Goal: Information Seeking & Learning: Learn about a topic

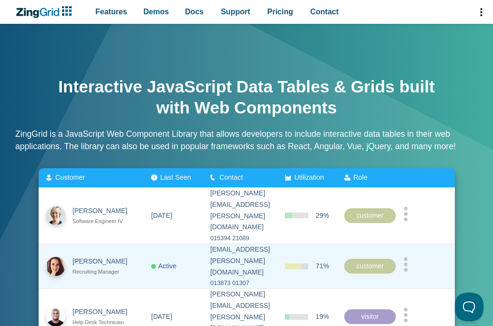
click at [55, 256] on img "App Content" at bounding box center [55, 265] width 19 height 19
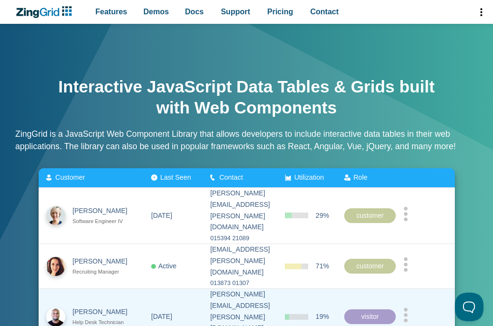
click at [55, 307] on img "App Content" at bounding box center [55, 316] width 19 height 19
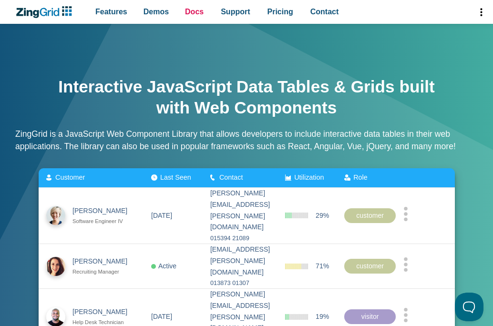
click at [194, 12] on span "Docs" at bounding box center [194, 11] width 19 height 13
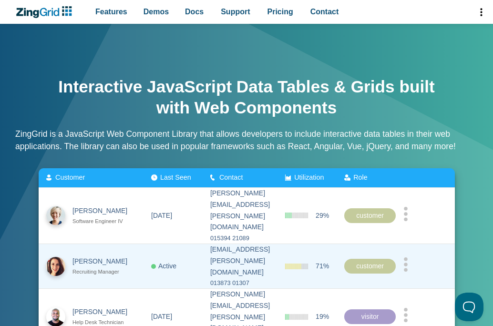
click at [246, 262] on zg-cell "amber.mills@tamu.edu 013873 01307" at bounding box center [239, 265] width 75 height 45
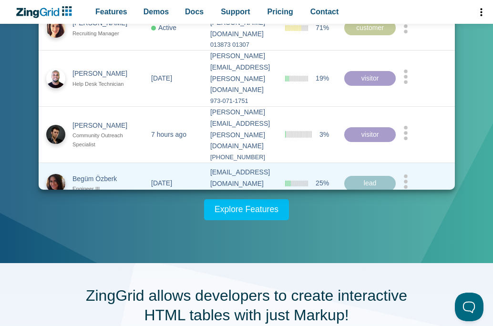
click at [91, 173] on div "Begüm Özberk" at bounding box center [103, 178] width 63 height 11
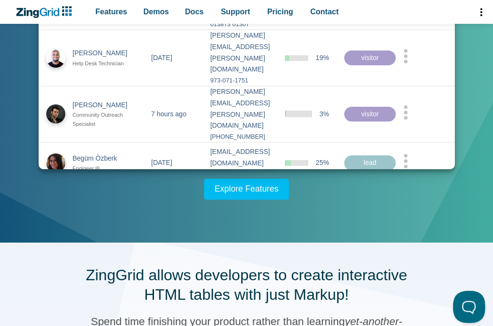
click at [467, 305] on button at bounding box center [467, 305] width 29 height 29
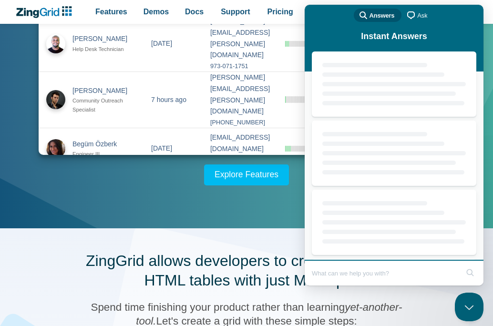
scroll to position [0, 0]
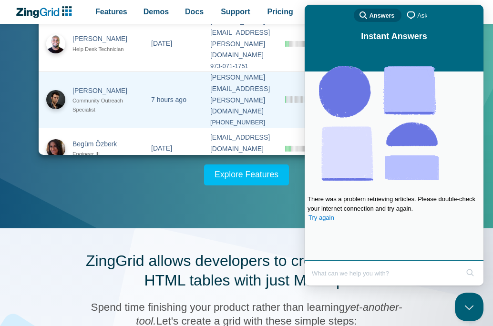
click at [91, 96] on div "Community Outreach Specialist" at bounding box center [103, 105] width 63 height 18
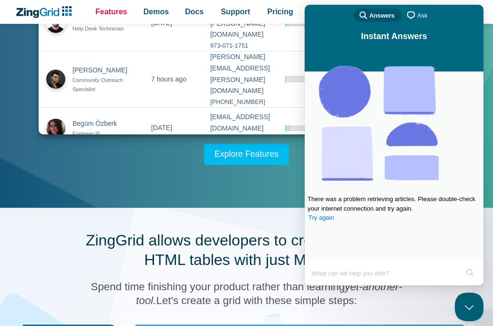
click at [111, 12] on span "Features" at bounding box center [111, 11] width 32 height 13
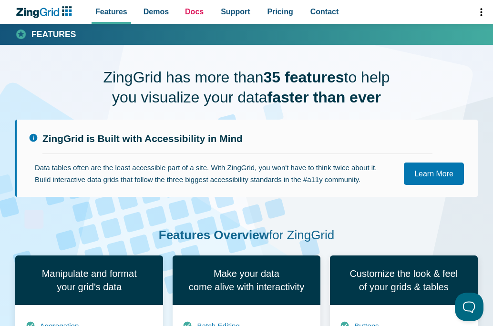
click at [194, 12] on span "Docs" at bounding box center [194, 11] width 19 height 13
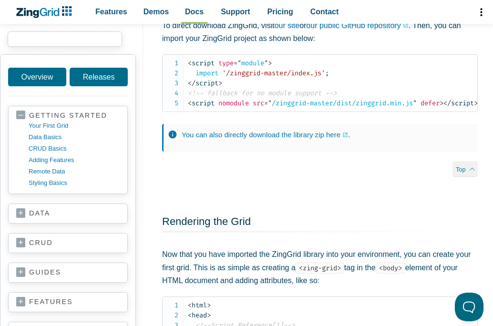
click at [65, 39] on input "search input" at bounding box center [65, 38] width 114 height 15
type input "html local"
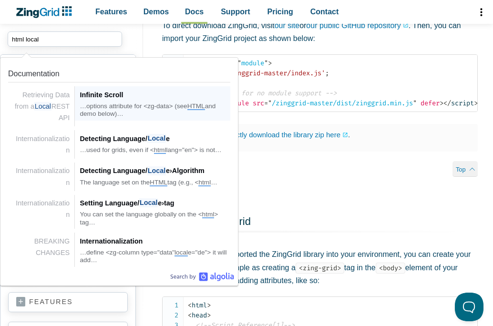
click at [202, 276] on link "Algolia" at bounding box center [202, 277] width 64 height 10
